Goal: Navigation & Orientation: Find specific page/section

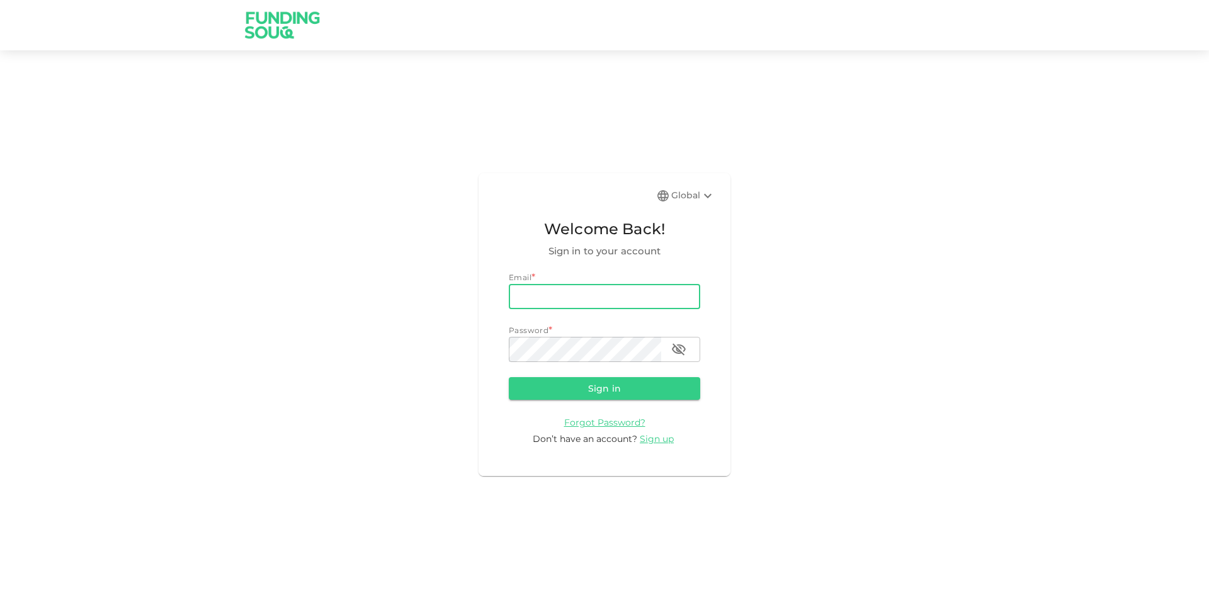
type input "[EMAIL_ADDRESS][DOMAIN_NAME]"
click at [509, 377] on button "Sign in" at bounding box center [604, 388] width 191 height 23
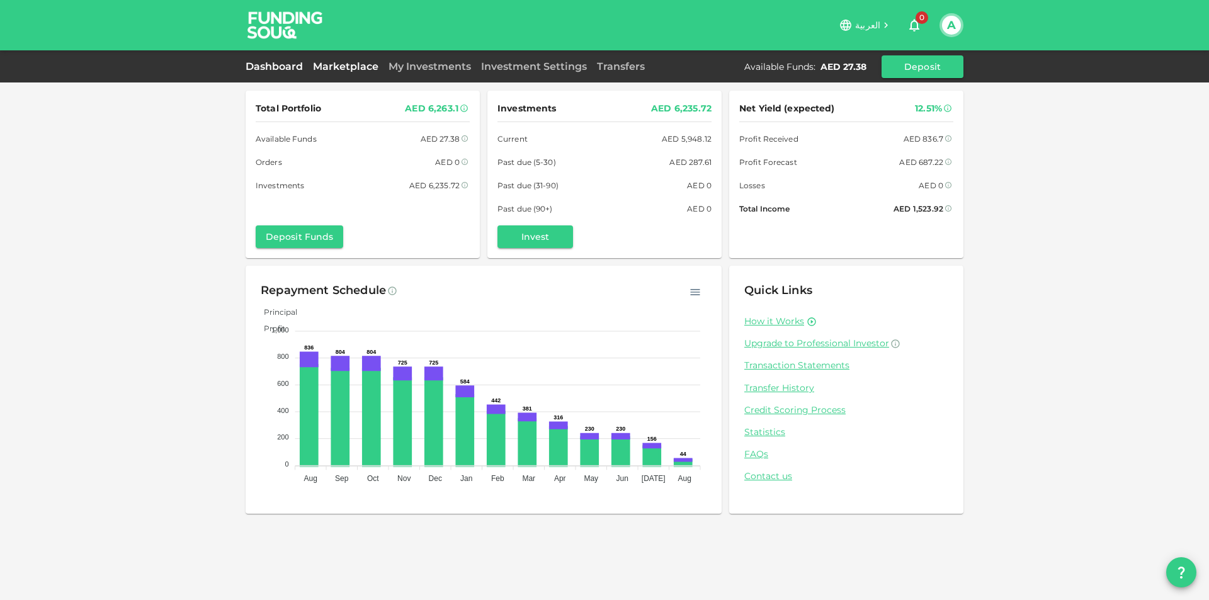
click at [371, 64] on link "Marketplace" at bounding box center [346, 66] width 76 height 12
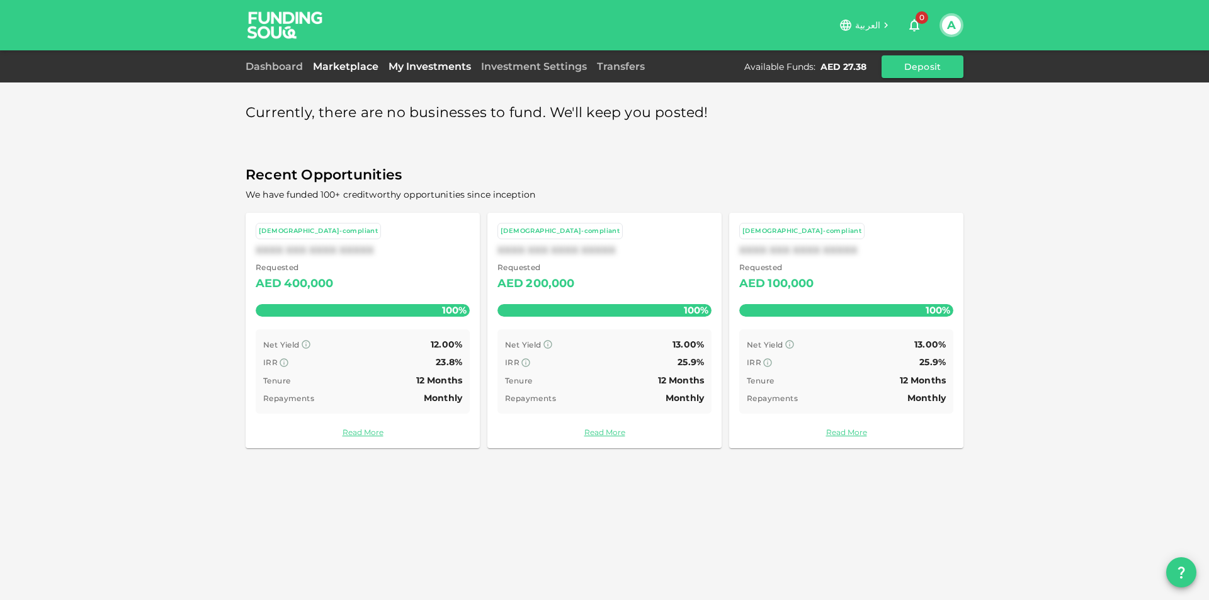
click at [438, 62] on link "My Investments" at bounding box center [430, 66] width 93 height 12
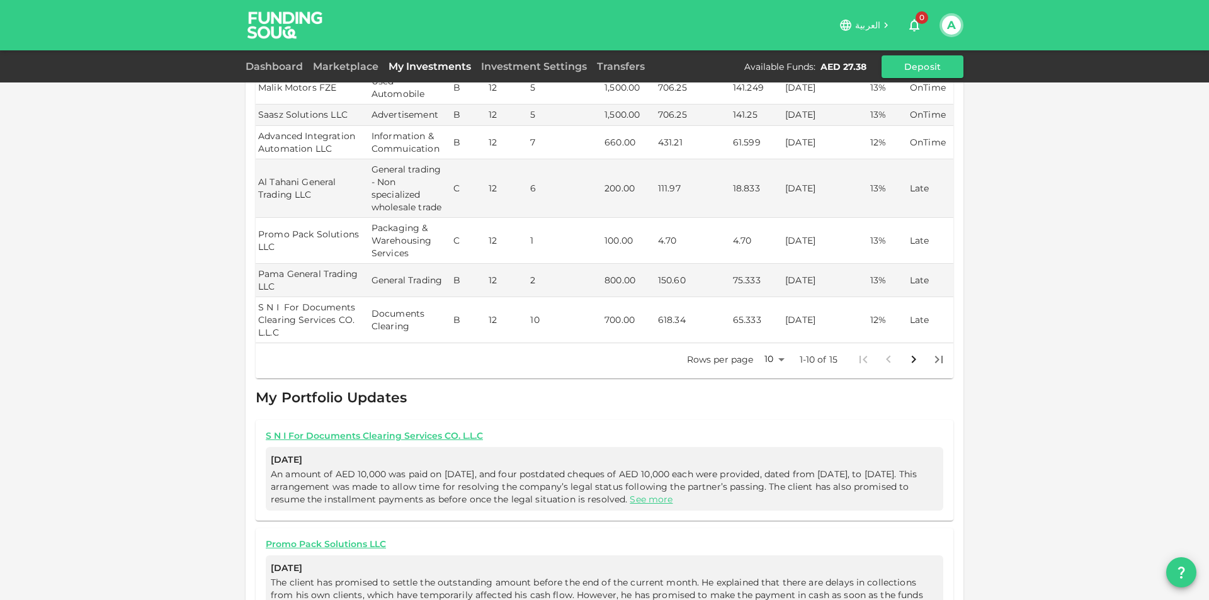
scroll to position [378, 0]
